Goal: Task Accomplishment & Management: Manage account settings

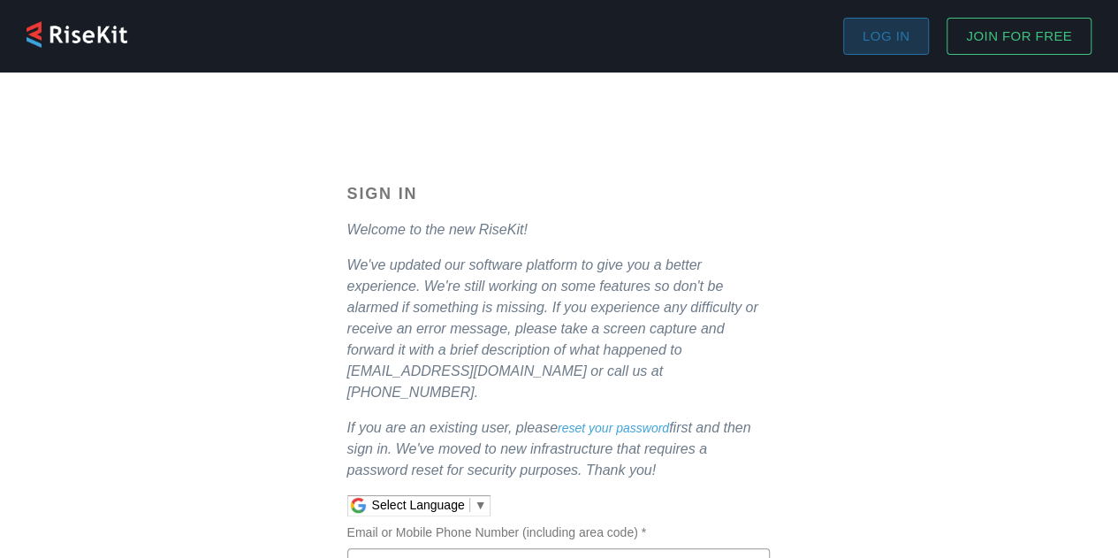
click at [880, 35] on span "Log in" at bounding box center [886, 36] width 47 height 23
click at [882, 42] on span "Log in" at bounding box center [886, 36] width 47 height 23
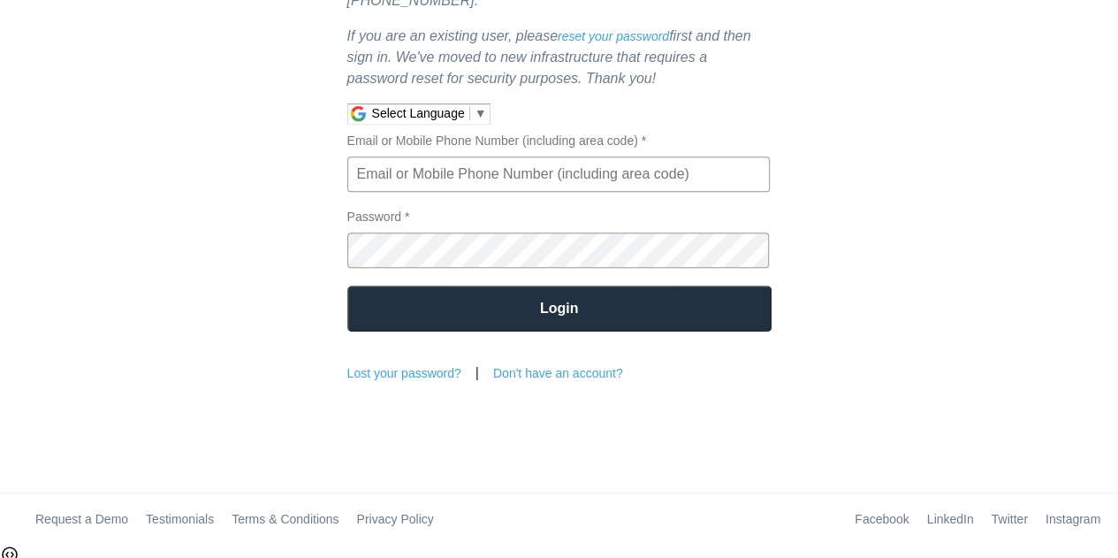
click at [527, 160] on input "Email or Mobile Phone Number (including area code) *" at bounding box center [558, 173] width 422 height 35
type input "[PERSON_NAME][EMAIL_ADDRESS][PERSON_NAME][DOMAIN_NAME]"
click at [567, 312] on input "Login" at bounding box center [559, 308] width 424 height 46
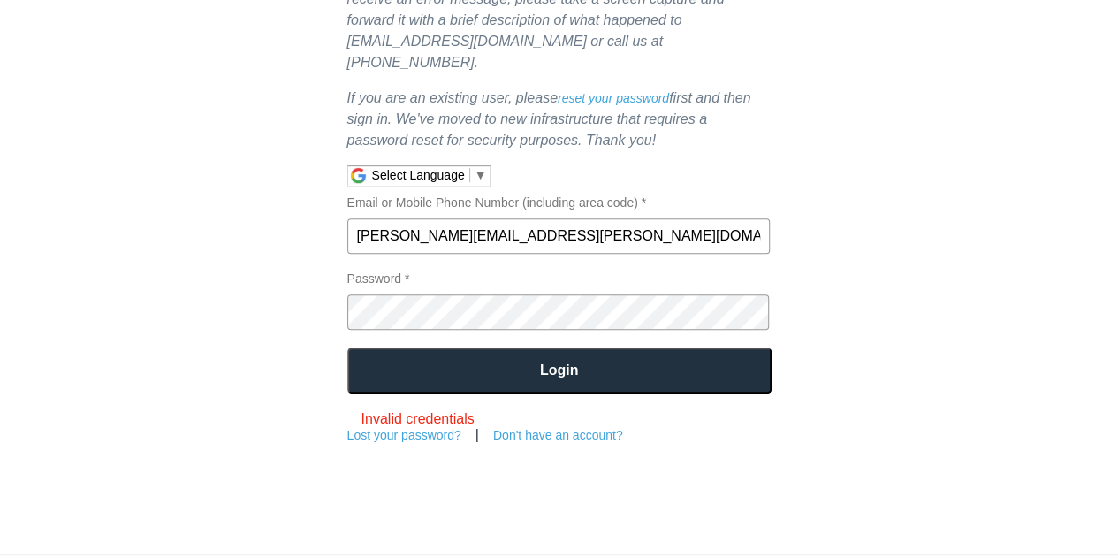
scroll to position [303, 0]
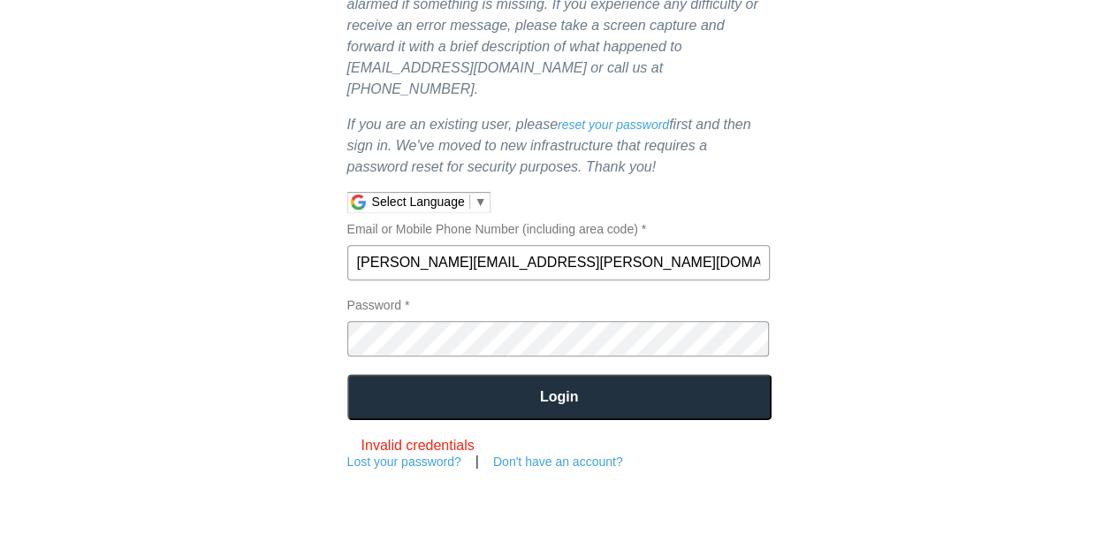
click at [480, 194] on span "▼" at bounding box center [481, 201] width 12 height 14
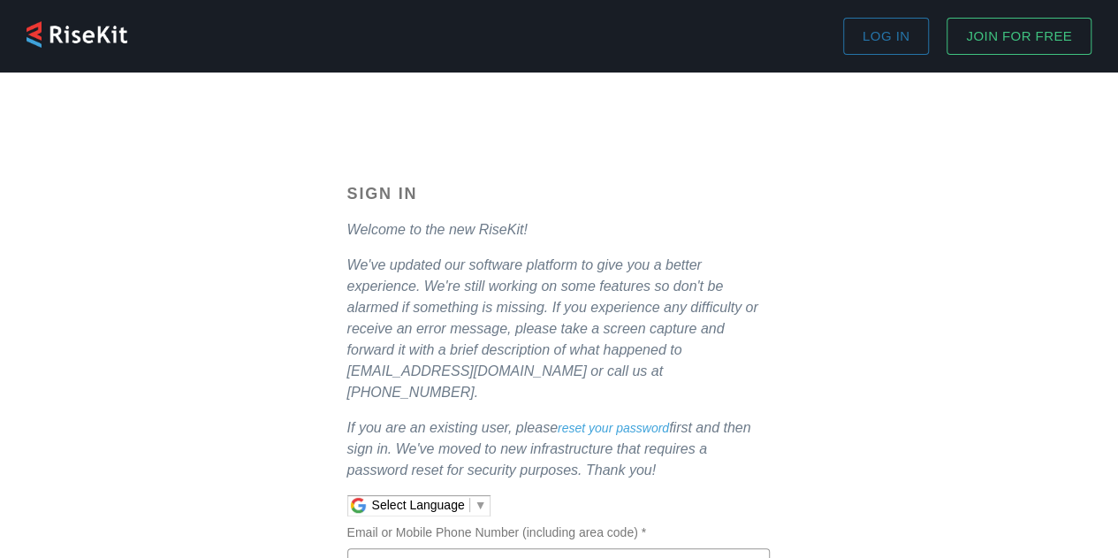
click at [855, 341] on div "Sign In Welcome to the new RiseKit! We've updated our software platform to give…" at bounding box center [559, 479] width 1075 height 588
click at [871, 37] on span "Log in" at bounding box center [886, 36] width 47 height 23
